Goal: Task Accomplishment & Management: Complete application form

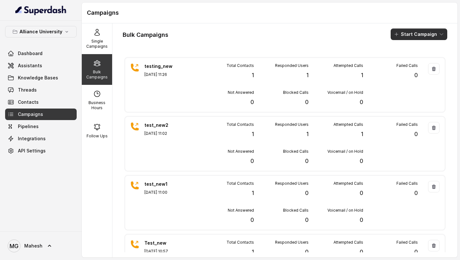
click at [437, 37] on button "Start Campaign" at bounding box center [419, 34] width 57 height 12
click at [413, 60] on div "Call" at bounding box center [410, 59] width 31 height 6
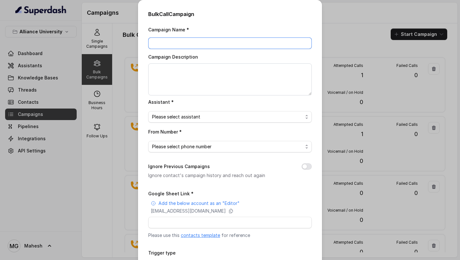
click at [199, 43] on input "Campaign Name *" at bounding box center [230, 43] width 164 height 12
type input "AU_LIVE_CALL_01_SEP"
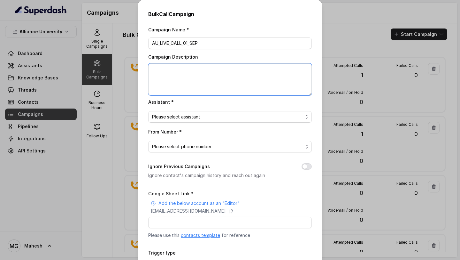
click at [219, 71] on textarea "Campaign Description" at bounding box center [230, 79] width 164 height 32
type textarea "a"
type textarea "Alliance University LIVE calls on [DATE]"
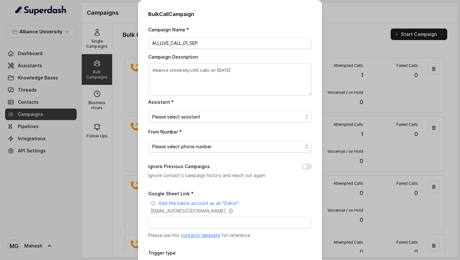
click at [207, 126] on div "Campaign Name * AU_LIVE_CALL_01_SEP Campaign Description Alliance University LI…" at bounding box center [230, 160] width 164 height 269
click at [208, 119] on span "Please select assistant" at bounding box center [227, 117] width 151 height 8
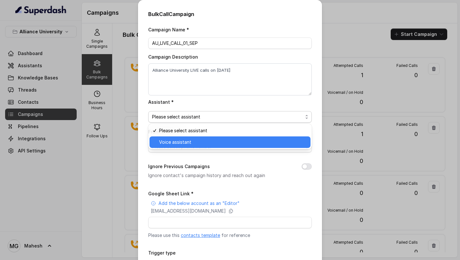
click at [191, 142] on span "Voice assistant" at bounding box center [233, 142] width 148 height 8
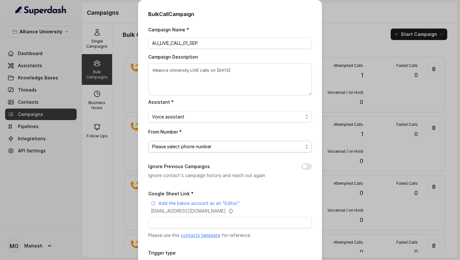
click at [191, 143] on span "Please select phone number" at bounding box center [227, 147] width 151 height 8
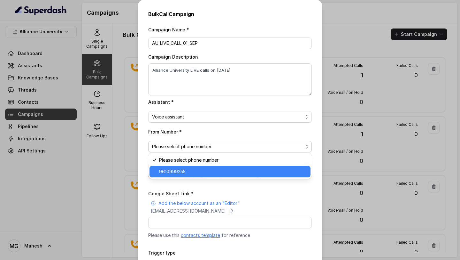
click at [193, 173] on span "9610999255" at bounding box center [233, 172] width 148 height 8
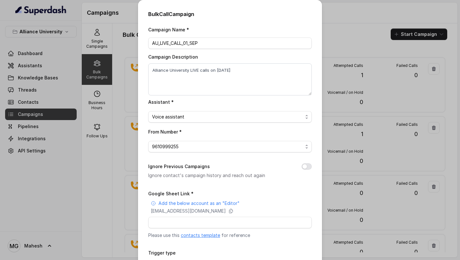
click at [307, 162] on div "Ignore Previous Campaigns Ignore contact's campaign history and reach out again" at bounding box center [230, 170] width 164 height 17
click at [309, 167] on button "Ignore Previous Campaigns" at bounding box center [307, 166] width 10 height 6
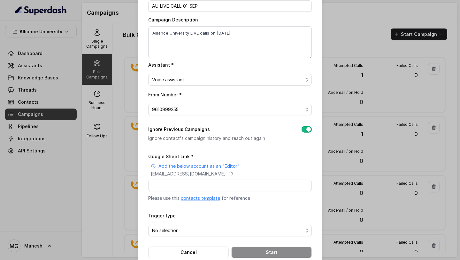
scroll to position [50, 0]
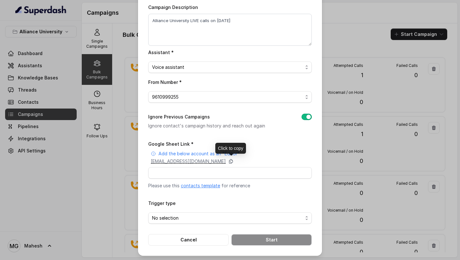
click at [234, 159] on icon at bounding box center [231, 161] width 5 height 5
click at [182, 173] on input "Google Sheet Link *" at bounding box center [230, 173] width 164 height 12
paste input "[URL][DOMAIN_NAME]"
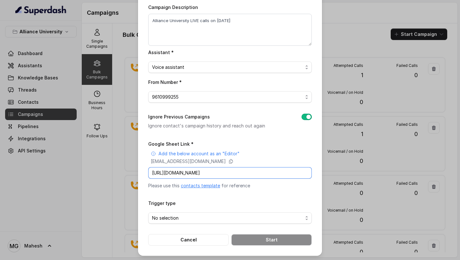
scroll to position [0, 85]
type input "[URL][DOMAIN_NAME]"
click at [257, 214] on span "No selection" at bounding box center [227, 218] width 151 height 8
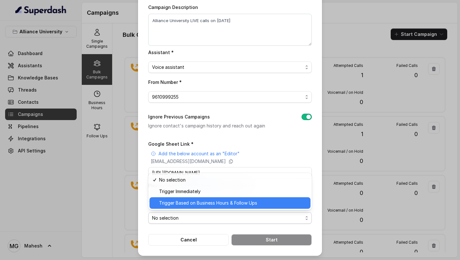
click at [213, 202] on span "Trigger Based on Business Hours & Follow Ups" at bounding box center [233, 203] width 148 height 8
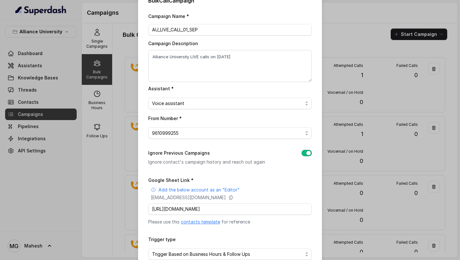
scroll to position [50, 0]
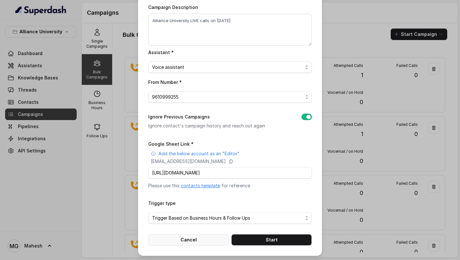
click at [211, 240] on button "Cancel" at bounding box center [188, 240] width 81 height 12
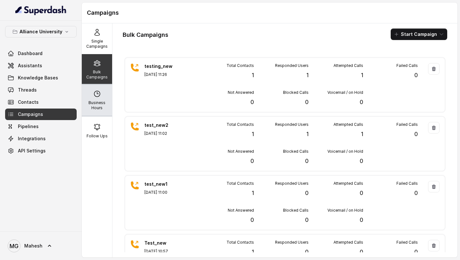
click at [98, 108] on p "Business Hours" at bounding box center [96, 105] width 25 height 10
select select "[GEOGRAPHIC_DATA]/[GEOGRAPHIC_DATA]"
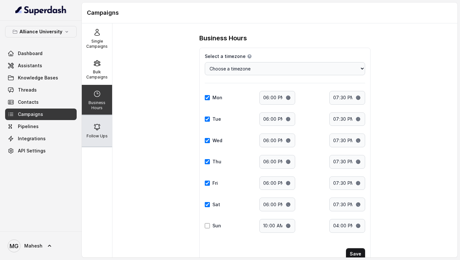
click at [101, 133] on p "Follow Ups" at bounding box center [97, 135] width 21 height 5
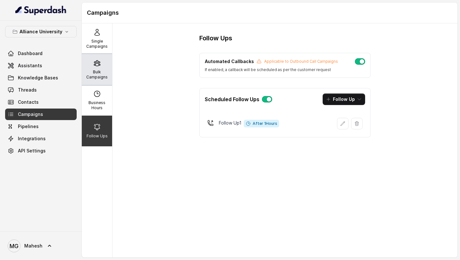
click at [99, 70] on p "Bulk Campaigns" at bounding box center [96, 74] width 25 height 10
